Goal: Information Seeking & Learning: Compare options

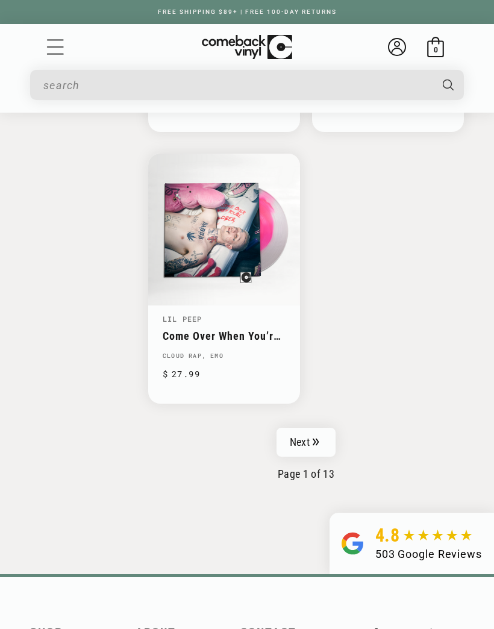
scroll to position [2859, 0]
click at [316, 437] on icon "Pagination" at bounding box center [316, 441] width 7 height 8
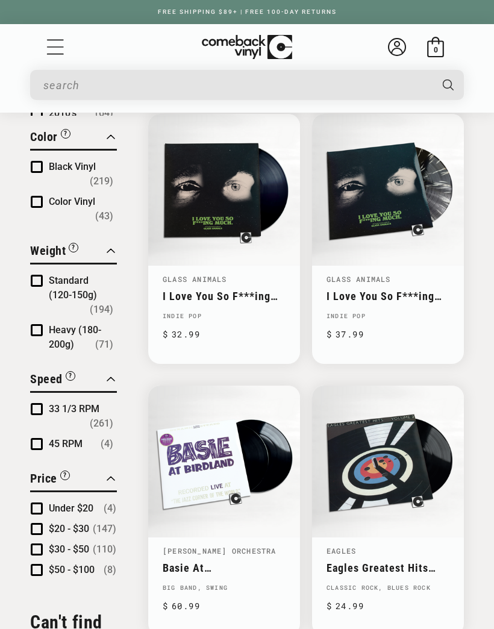
scroll to position [1020, 0]
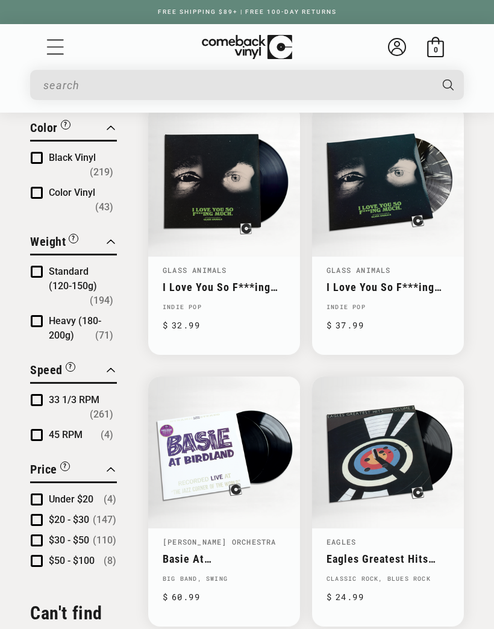
click at [41, 315] on span "Product filter" at bounding box center [37, 321] width 12 height 12
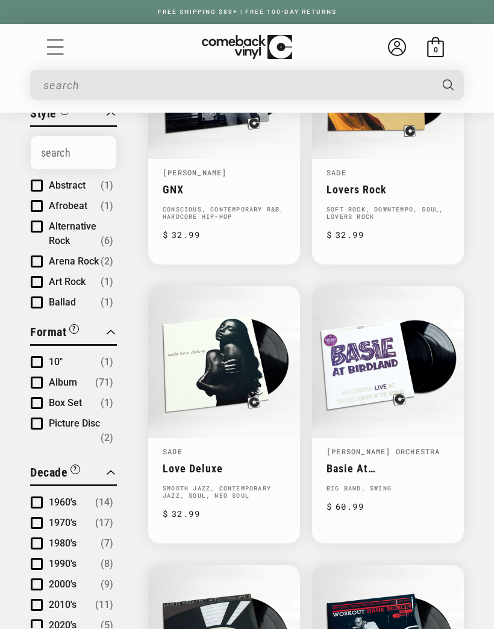
scroll to position [404, 0]
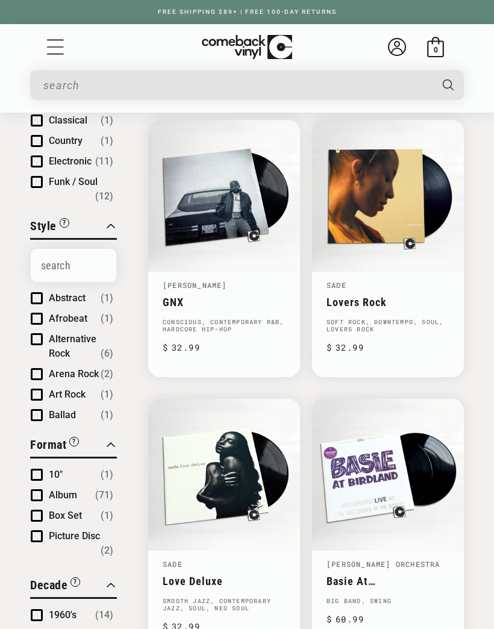
click at [240, 574] on link "Love Deluxe" at bounding box center [224, 580] width 123 height 13
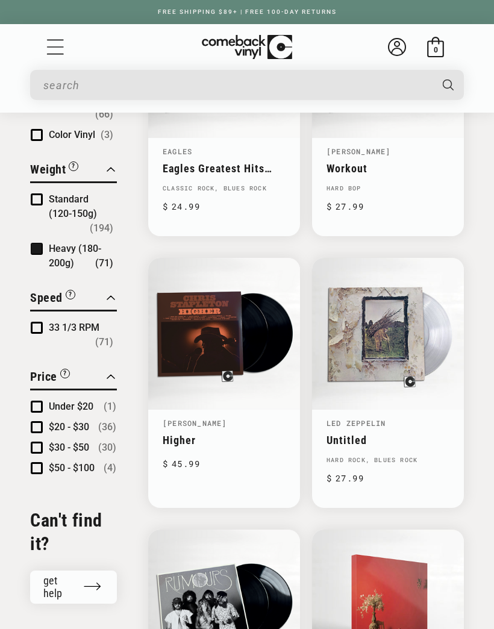
scroll to position [1095, 0]
click at [219, 434] on link "Higher" at bounding box center [224, 440] width 123 height 13
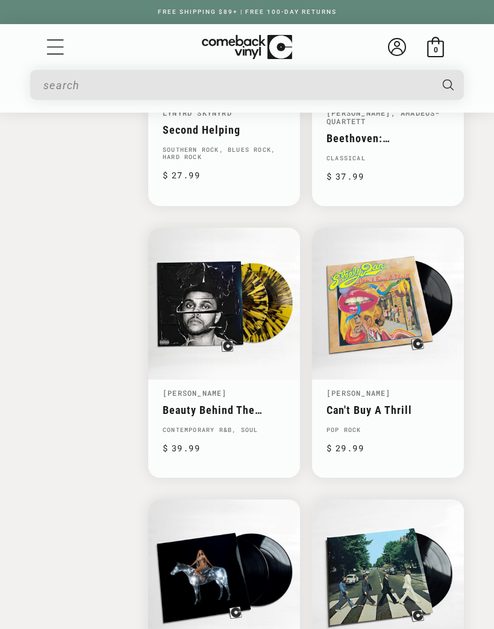
scroll to position [1957, 0]
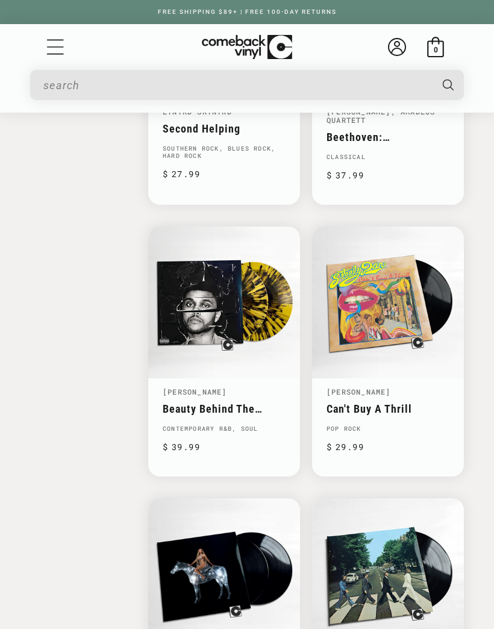
click at [379, 402] on link "Can't Buy A Thrill" at bounding box center [387, 408] width 123 height 13
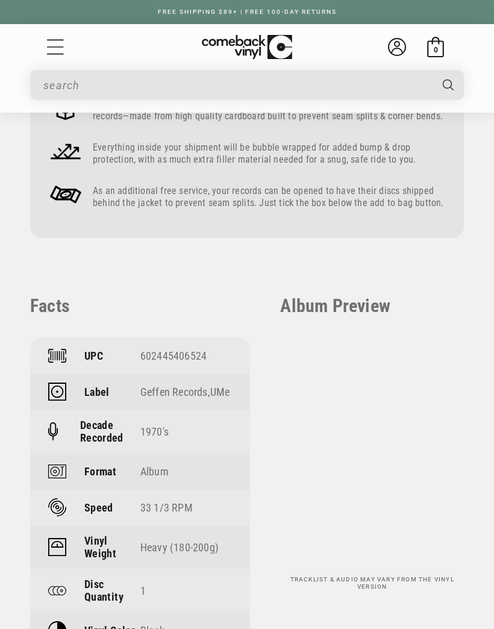
scroll to position [944, 0]
